Goal: Obtain resource: Download file/media

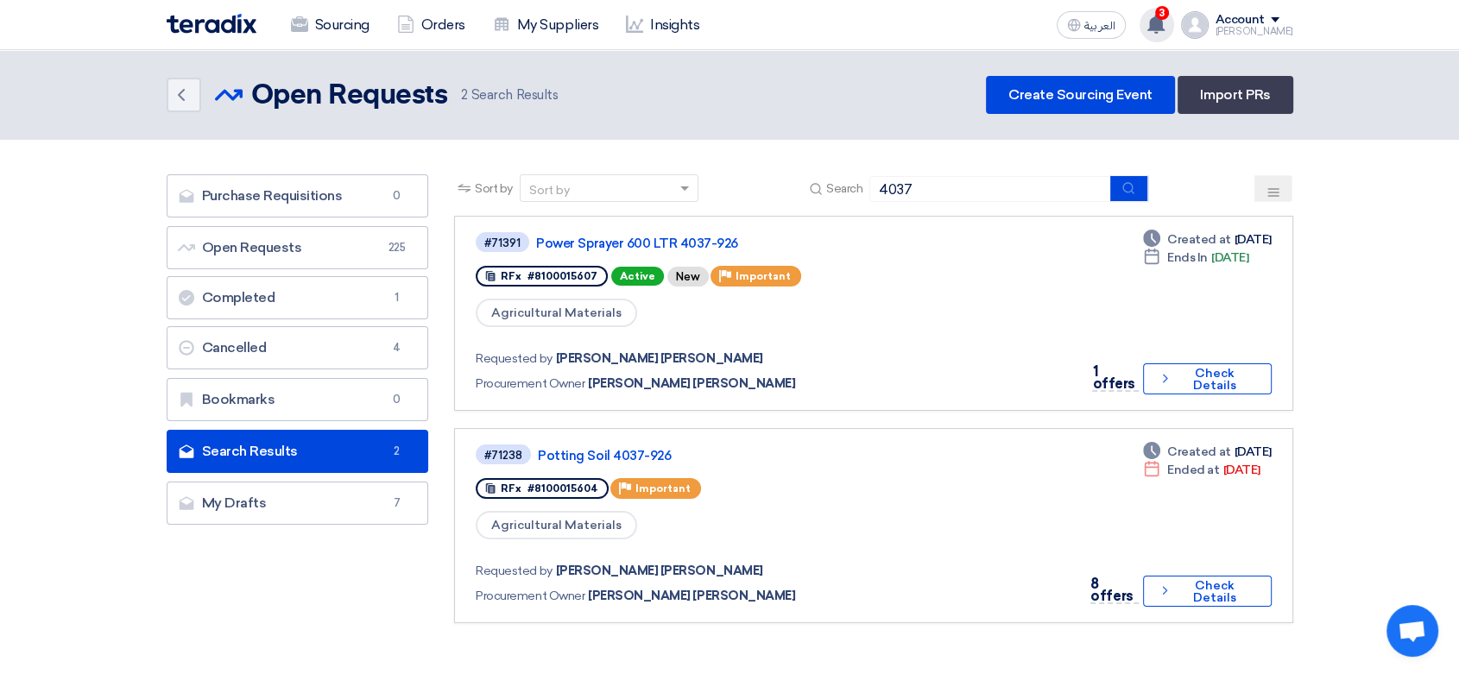
click at [1148, 28] on use at bounding box center [1156, 24] width 17 height 19
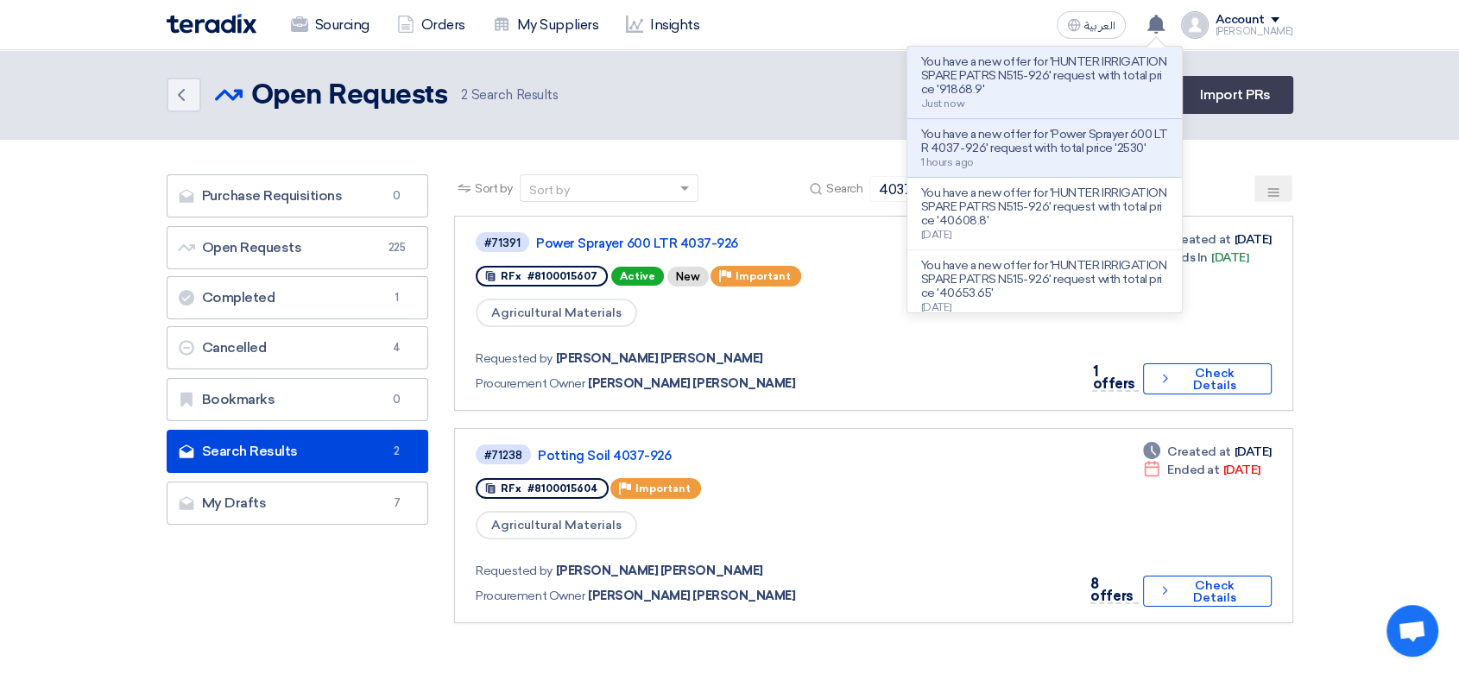
click at [1028, 73] on p "You have a new offer for 'HUNTER IRRIGATION SPARE PATRS N515-926' request with …" at bounding box center [1044, 75] width 247 height 41
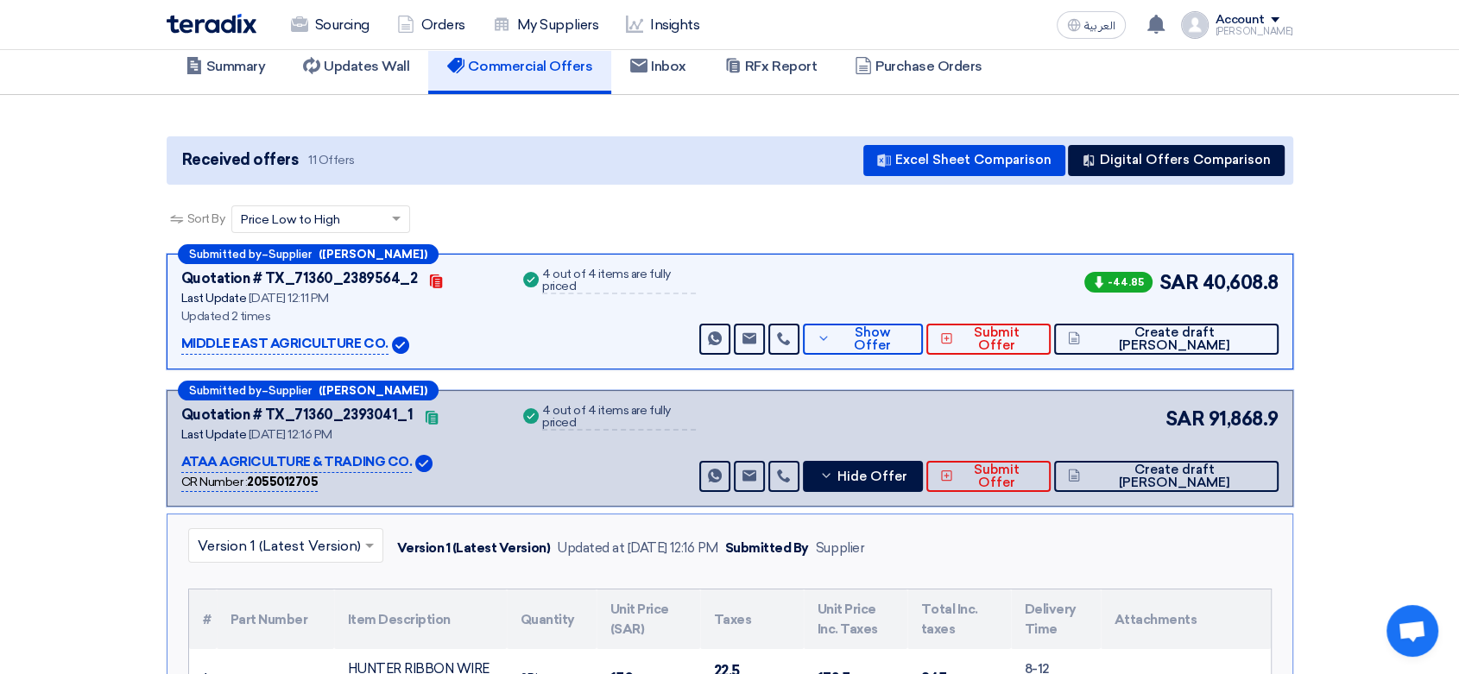
scroll to position [92, 0]
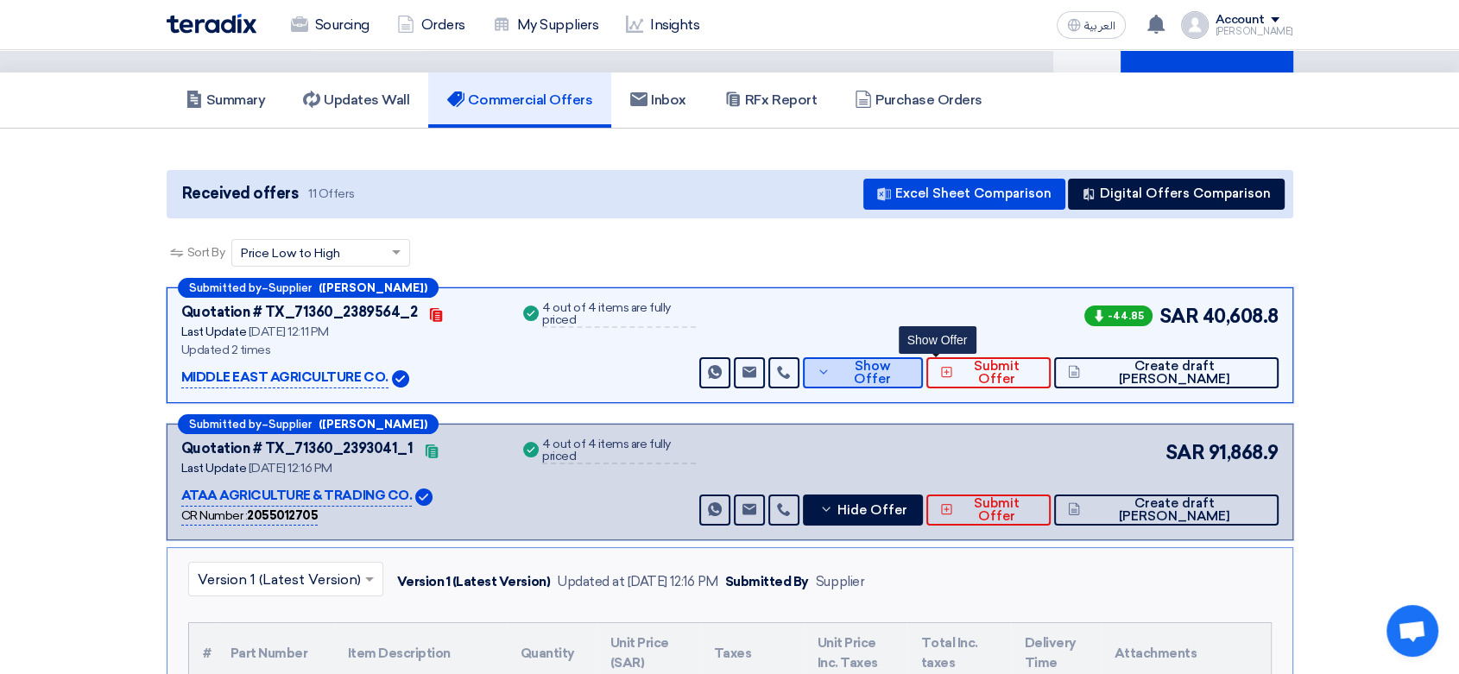
click at [909, 371] on span "Show Offer" at bounding box center [872, 373] width 74 height 26
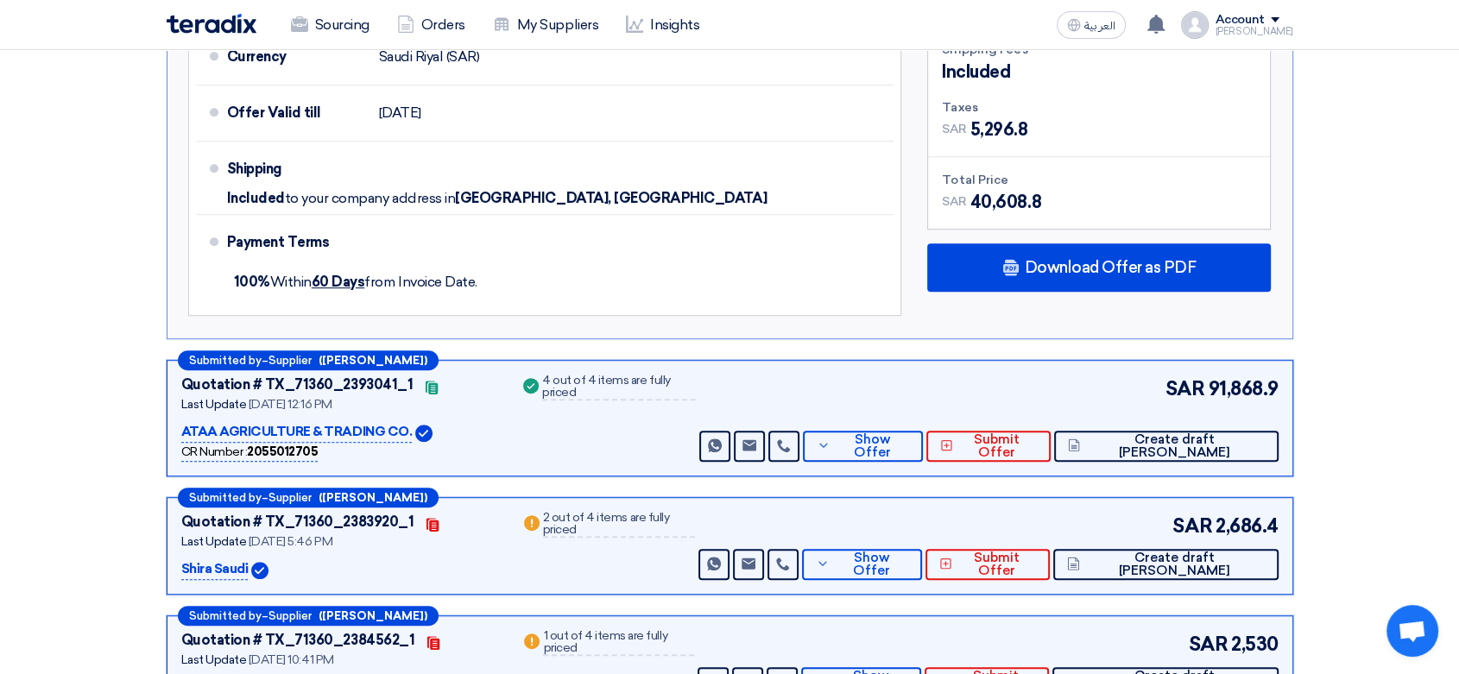
scroll to position [1055, 0]
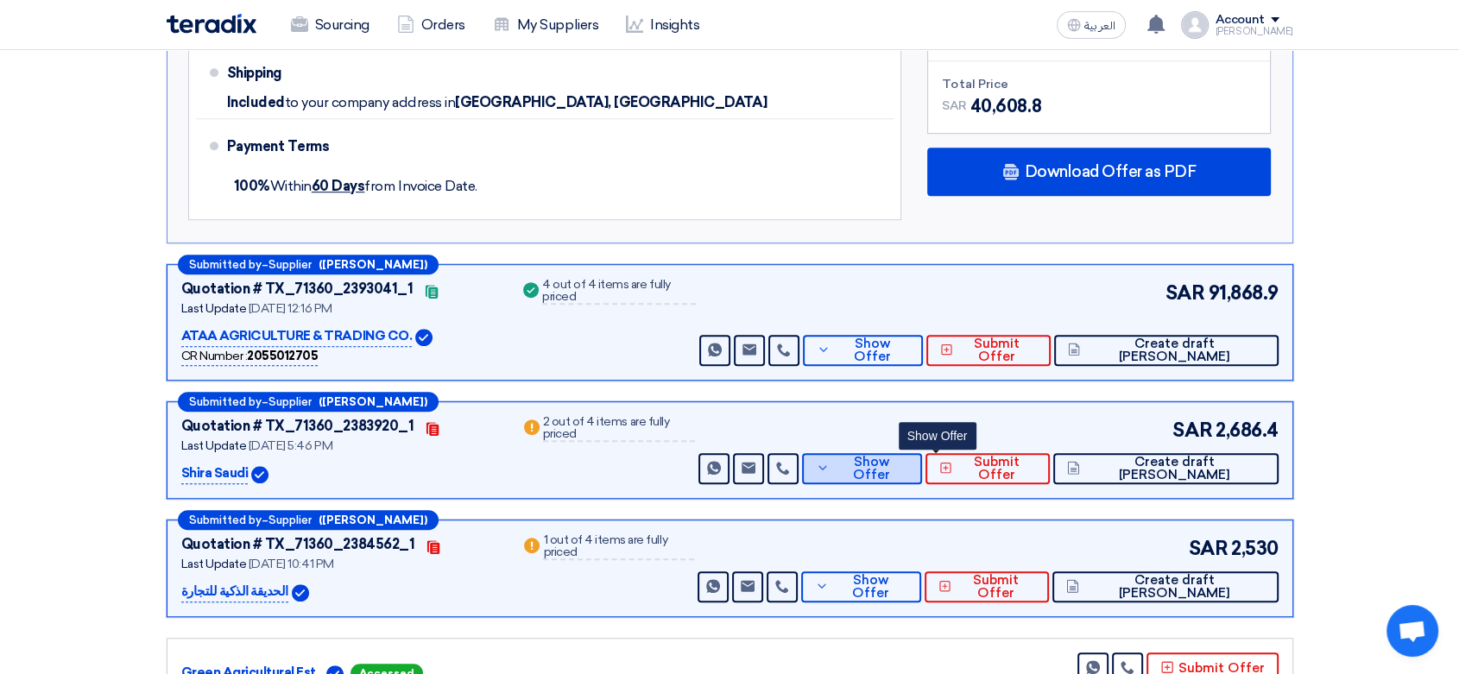
click at [912, 454] on button "Show Offer" at bounding box center [862, 468] width 120 height 31
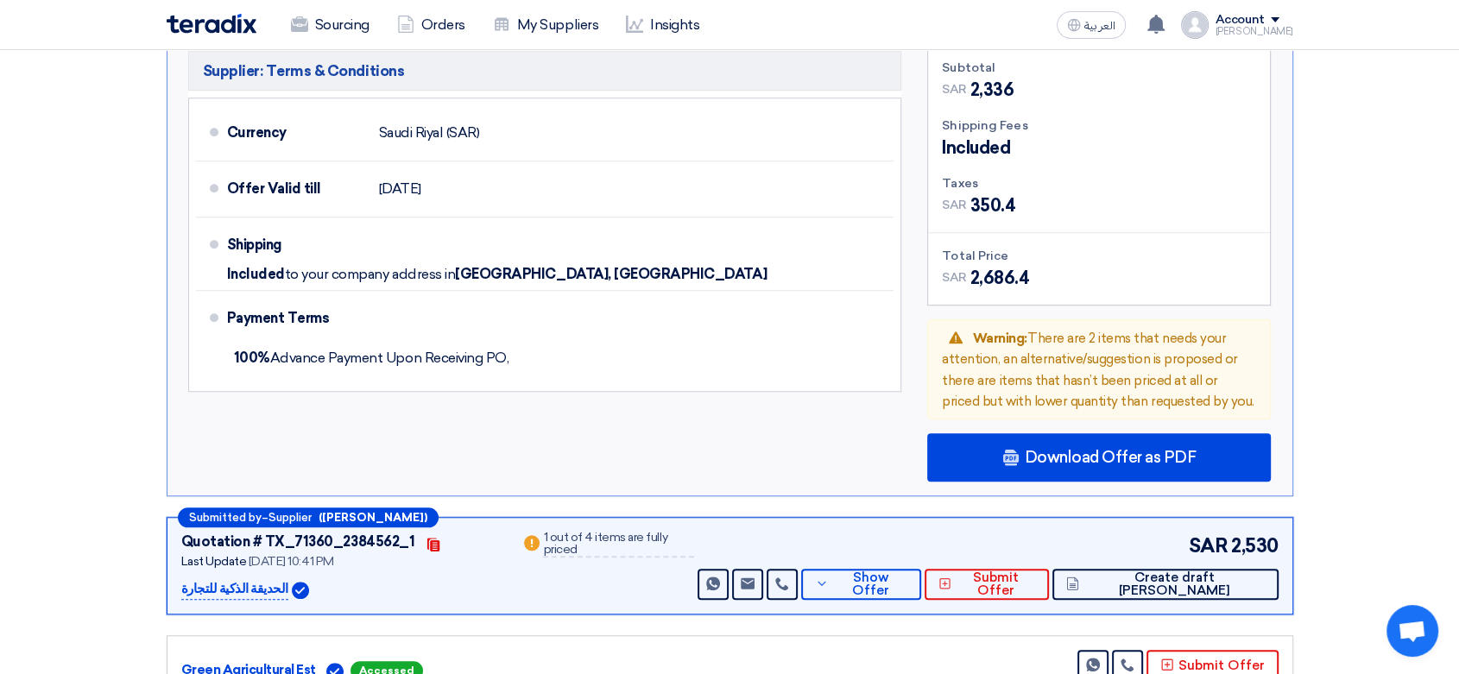
scroll to position [1343, 0]
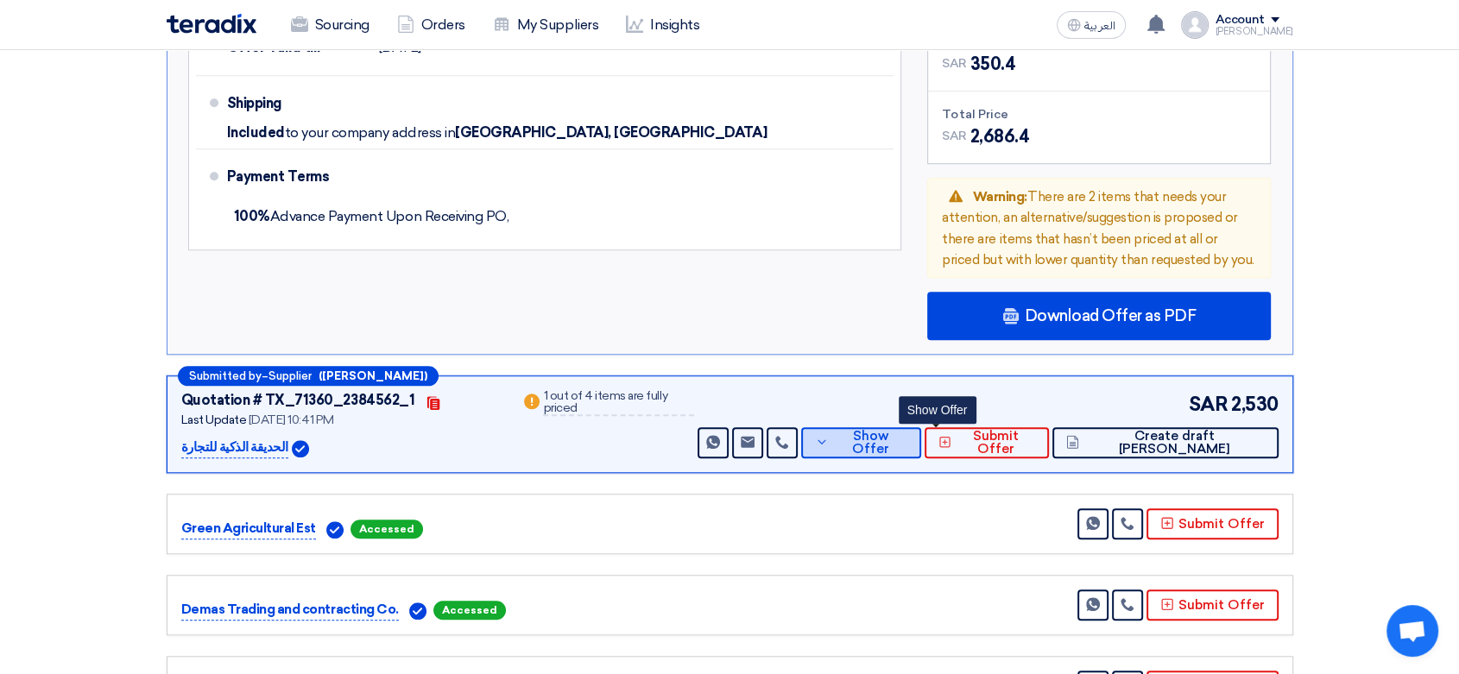
click at [894, 427] on button "Show Offer" at bounding box center [861, 442] width 121 height 31
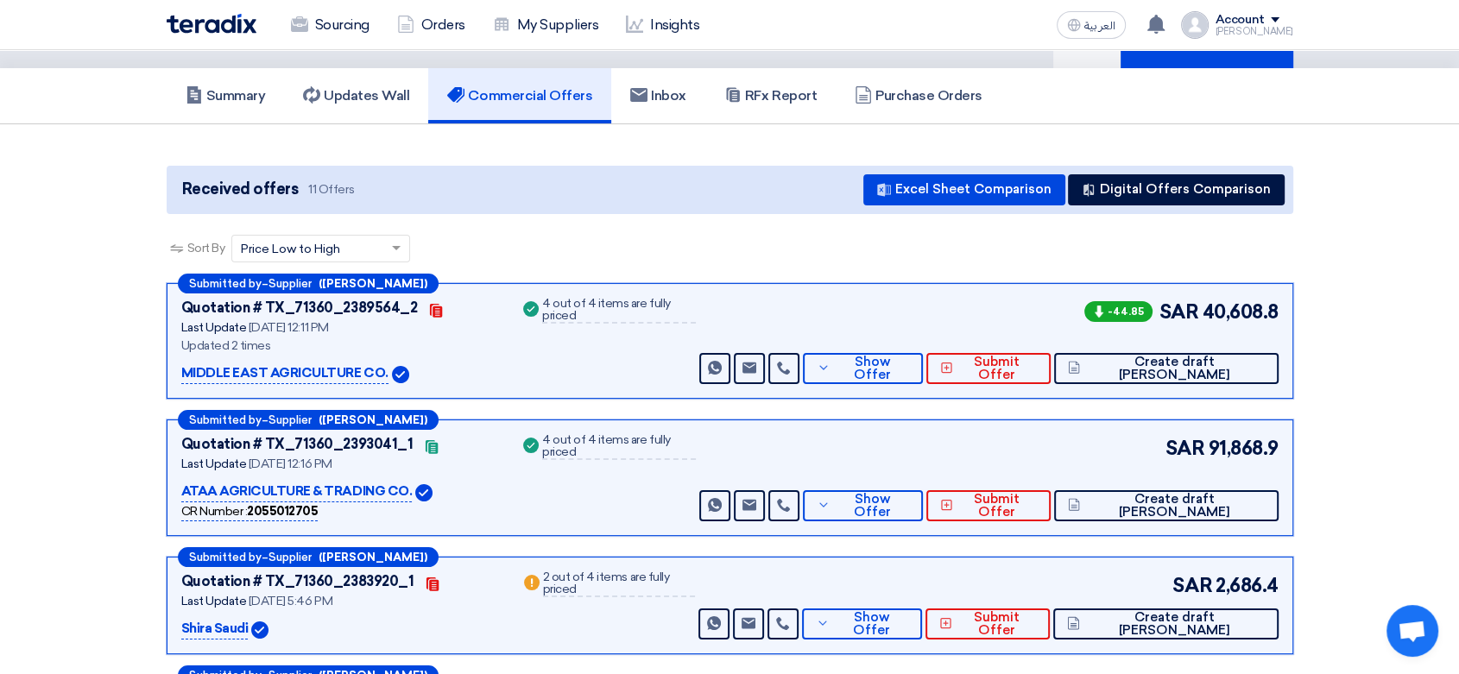
scroll to position [96, 0]
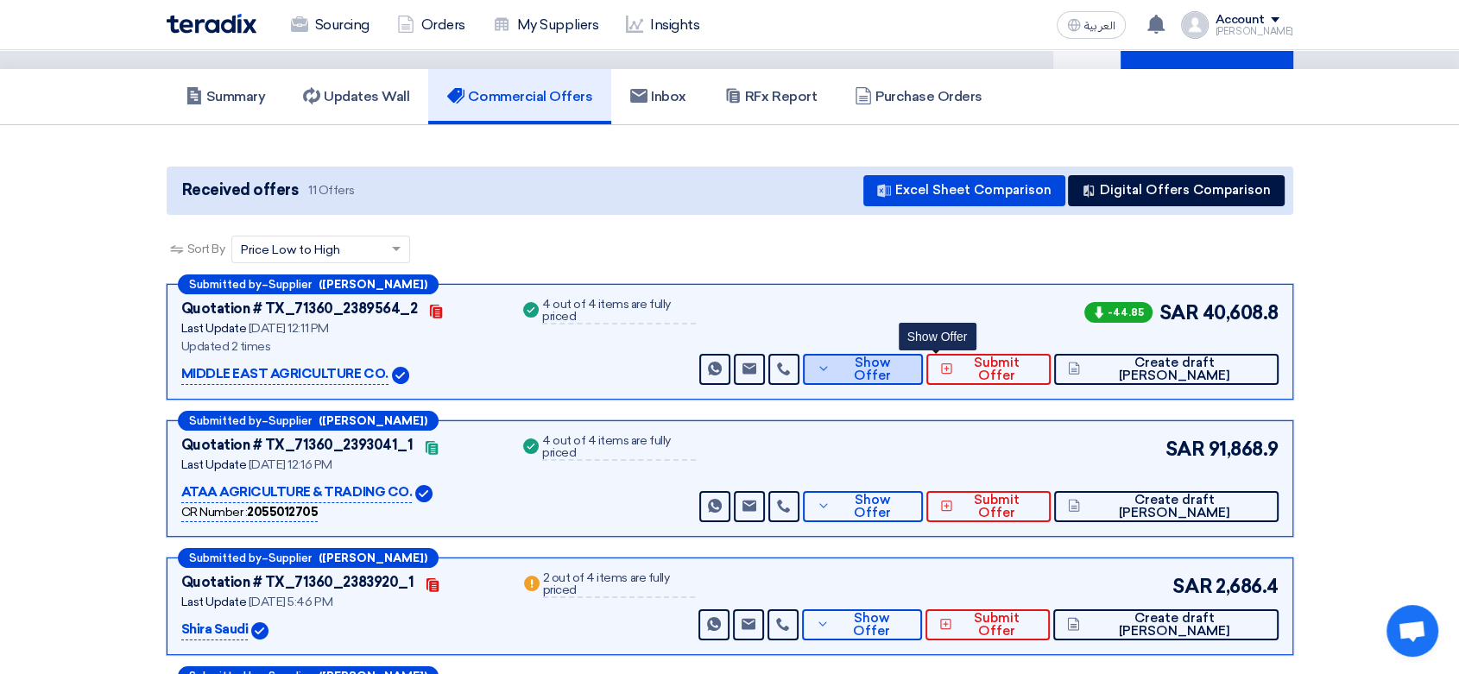
click at [831, 364] on icon at bounding box center [824, 369] width 14 height 14
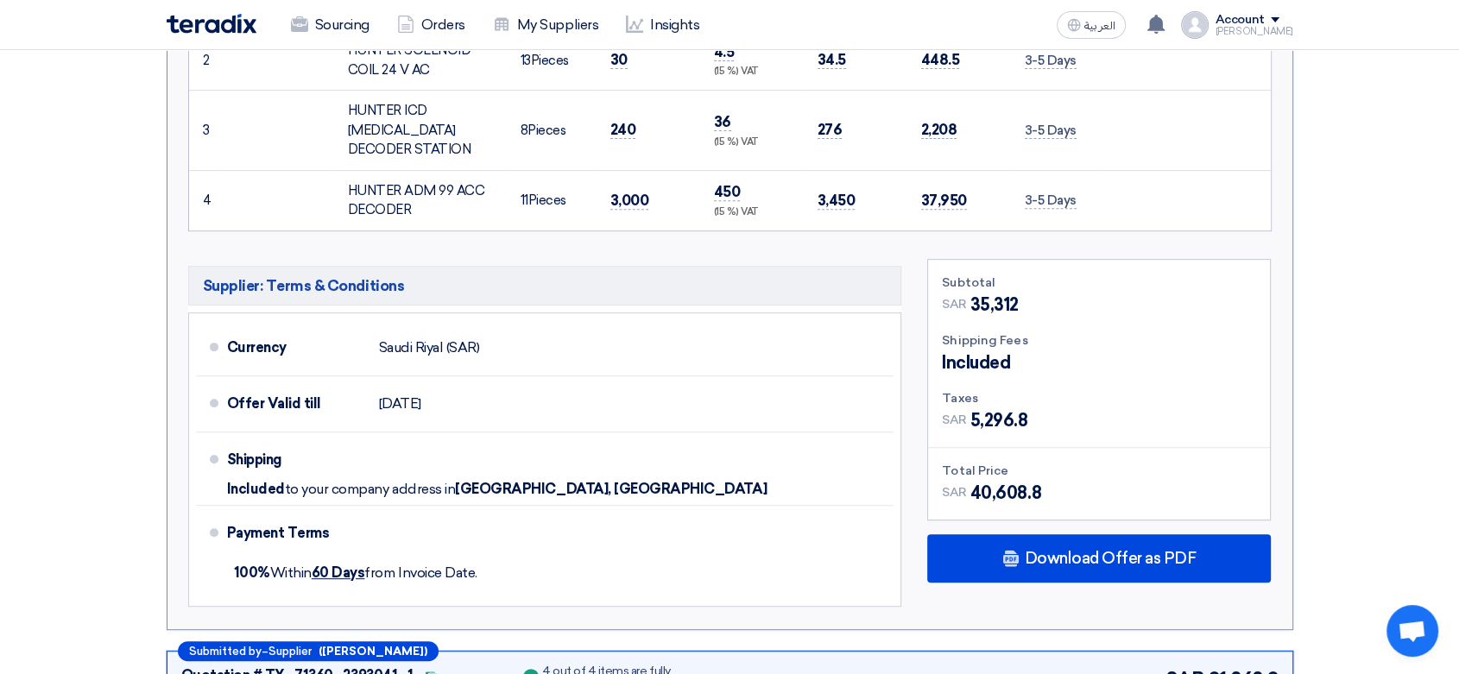
scroll to position [671, 0]
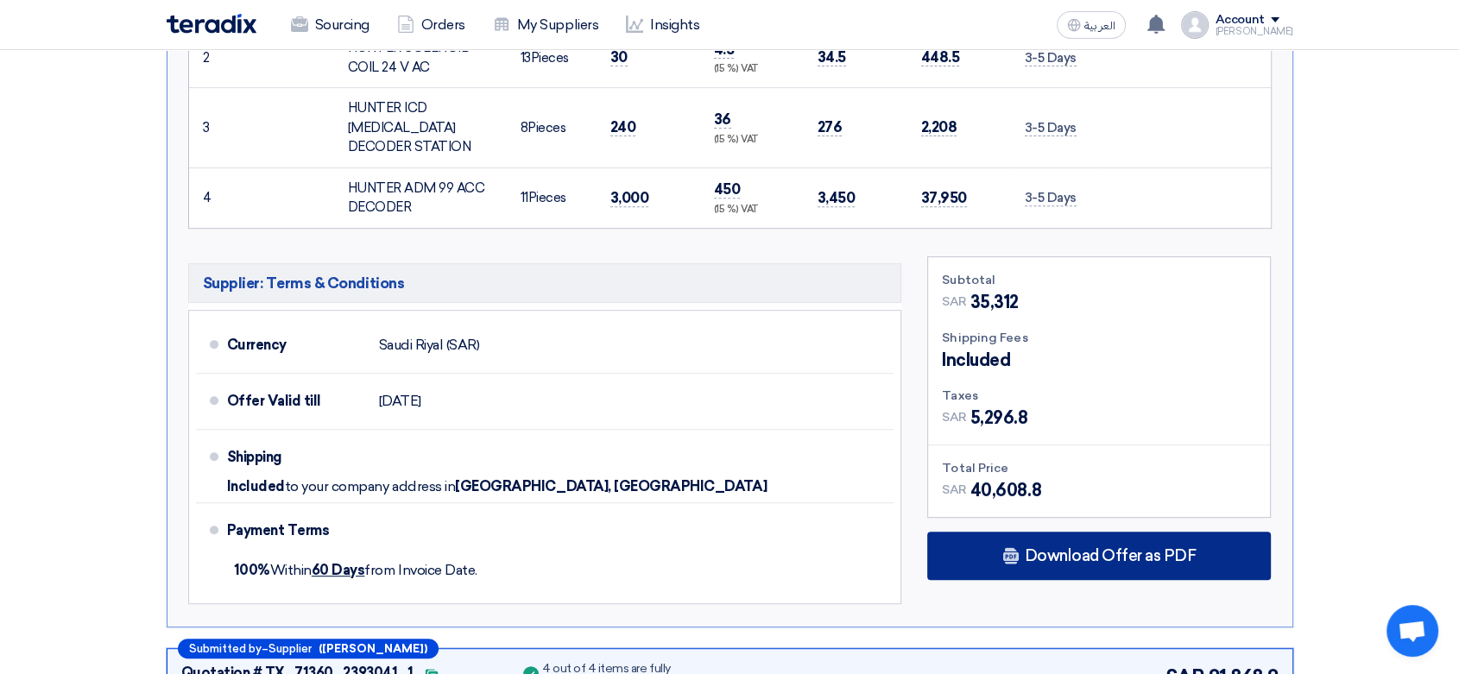
click at [1124, 548] on span "Download Offer as PDF" at bounding box center [1110, 556] width 172 height 16
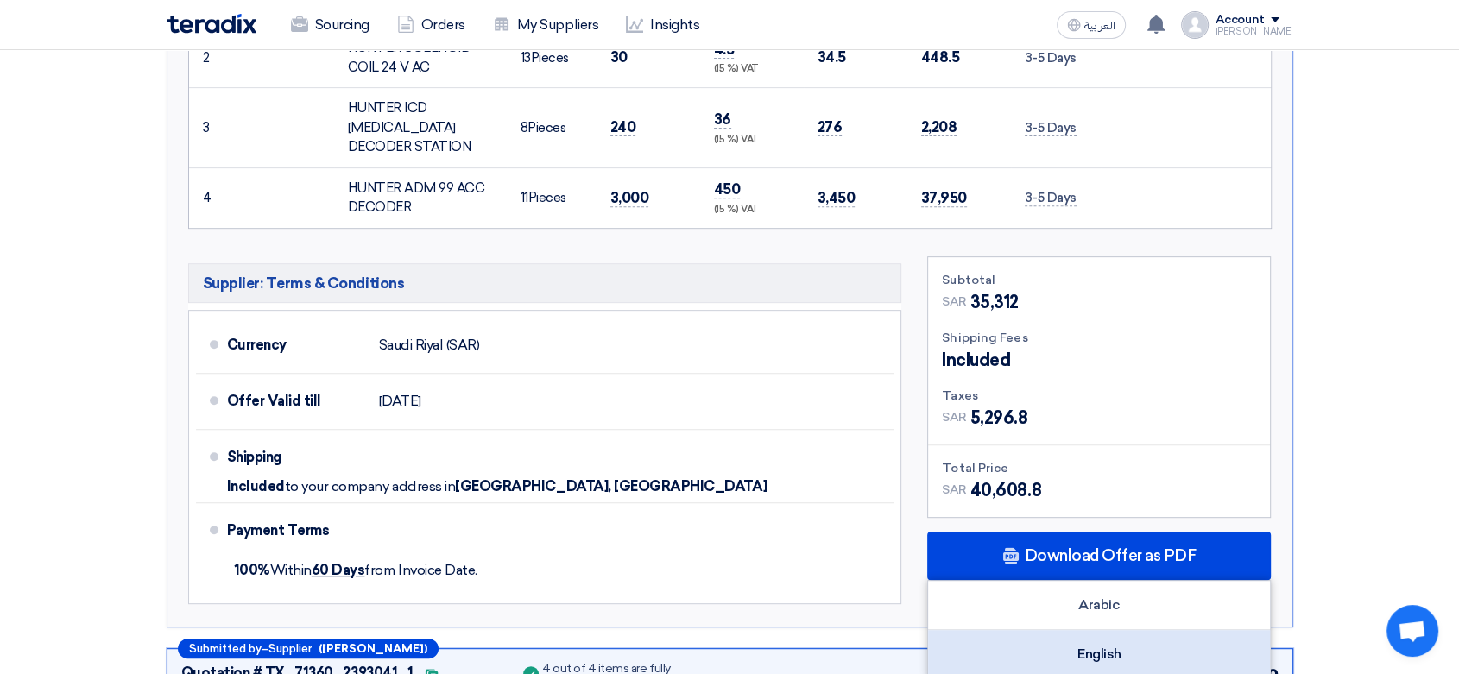
click at [1083, 643] on div "English" at bounding box center [1099, 654] width 342 height 48
